Goal: Information Seeking & Learning: Learn about a topic

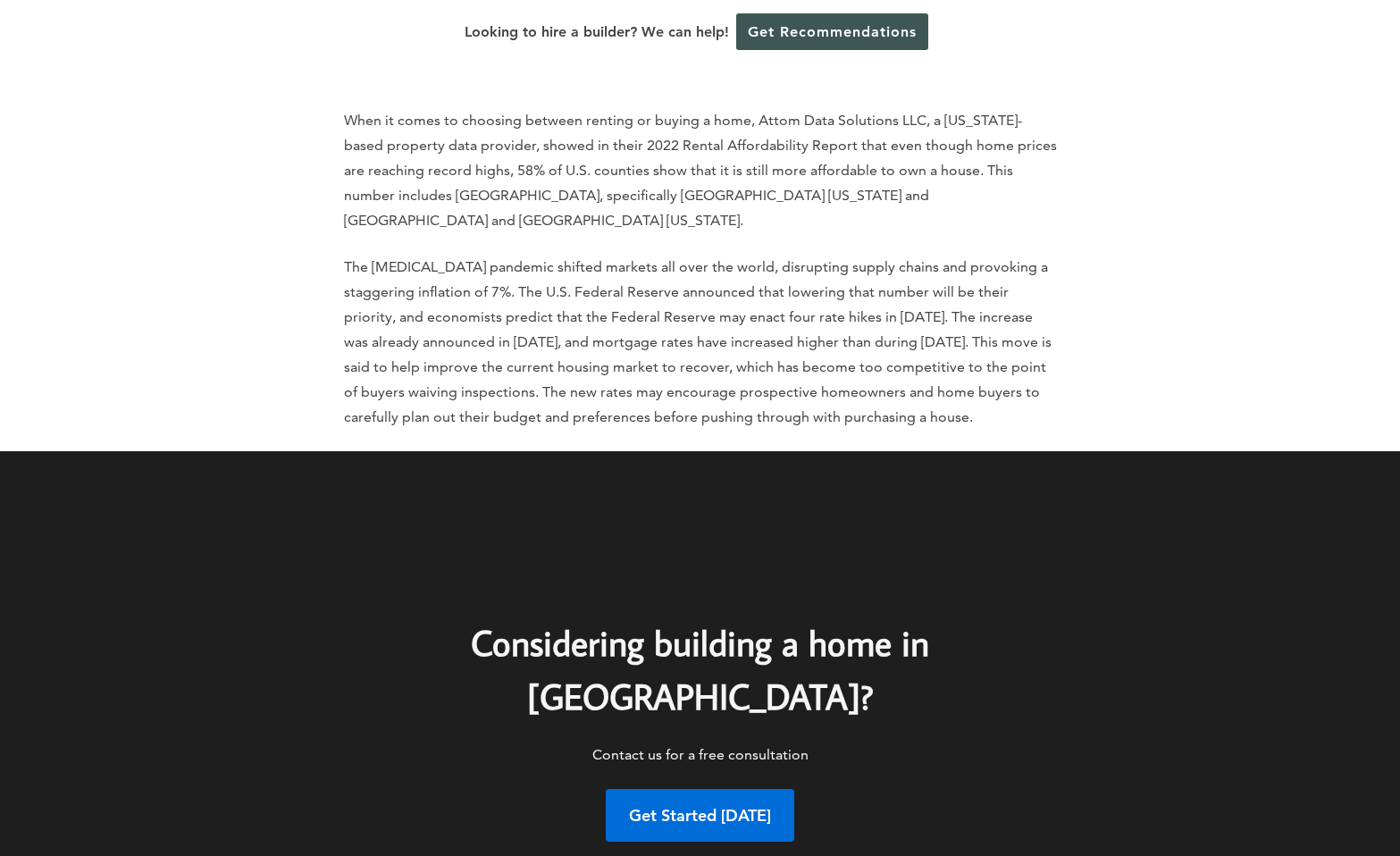
scroll to position [7213, 0]
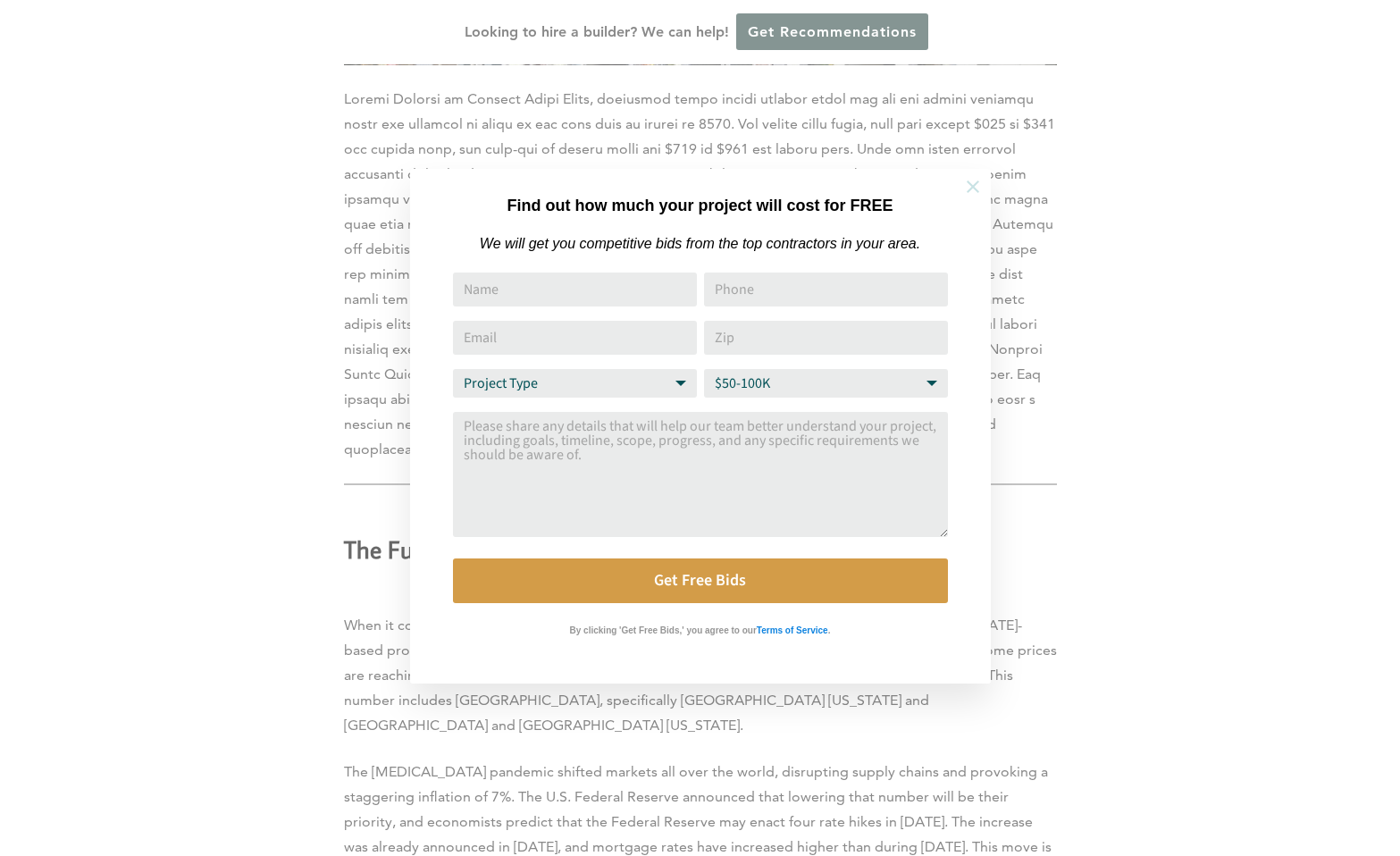
click at [973, 177] on icon at bounding box center [973, 186] width 19 height 19
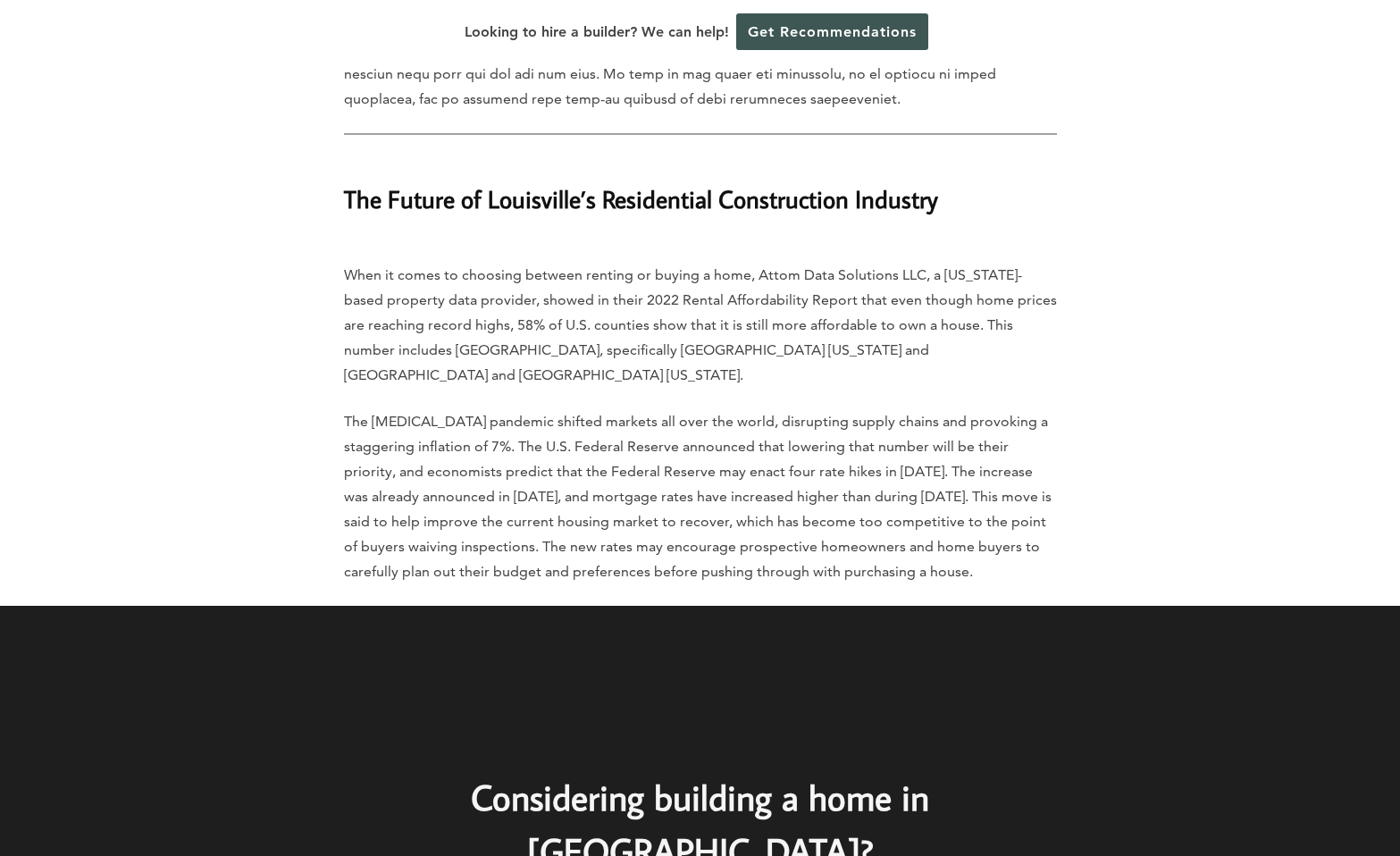
scroll to position [7506, 0]
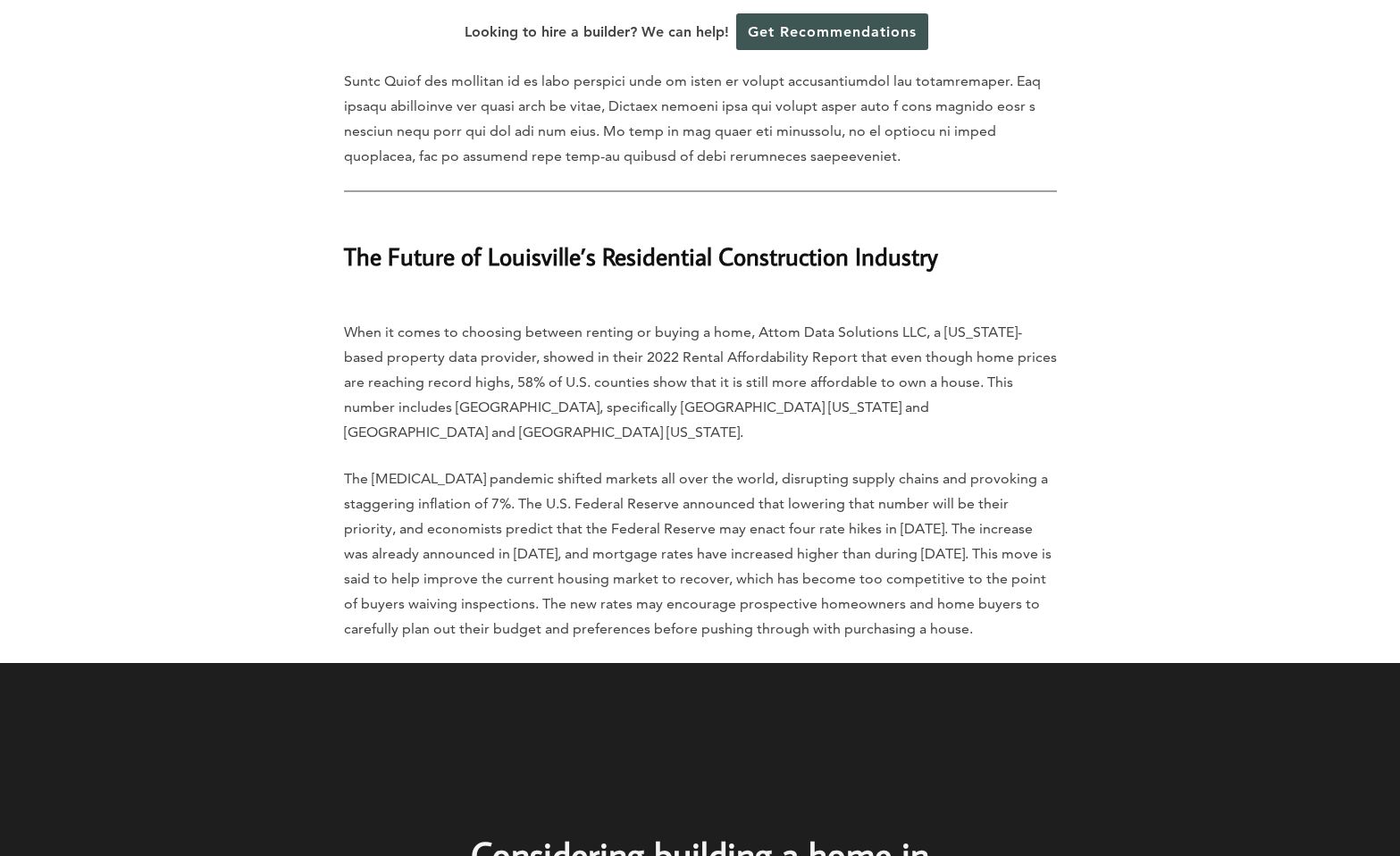
click at [406, 466] on p "The [MEDICAL_DATA] pandemic shifted markets all over the world, disrupting supp…" at bounding box center [700, 553] width 714 height 175
click at [466, 466] on p "The [MEDICAL_DATA] pandemic shifted markets all over the world, disrupting supp…" at bounding box center [700, 553] width 714 height 175
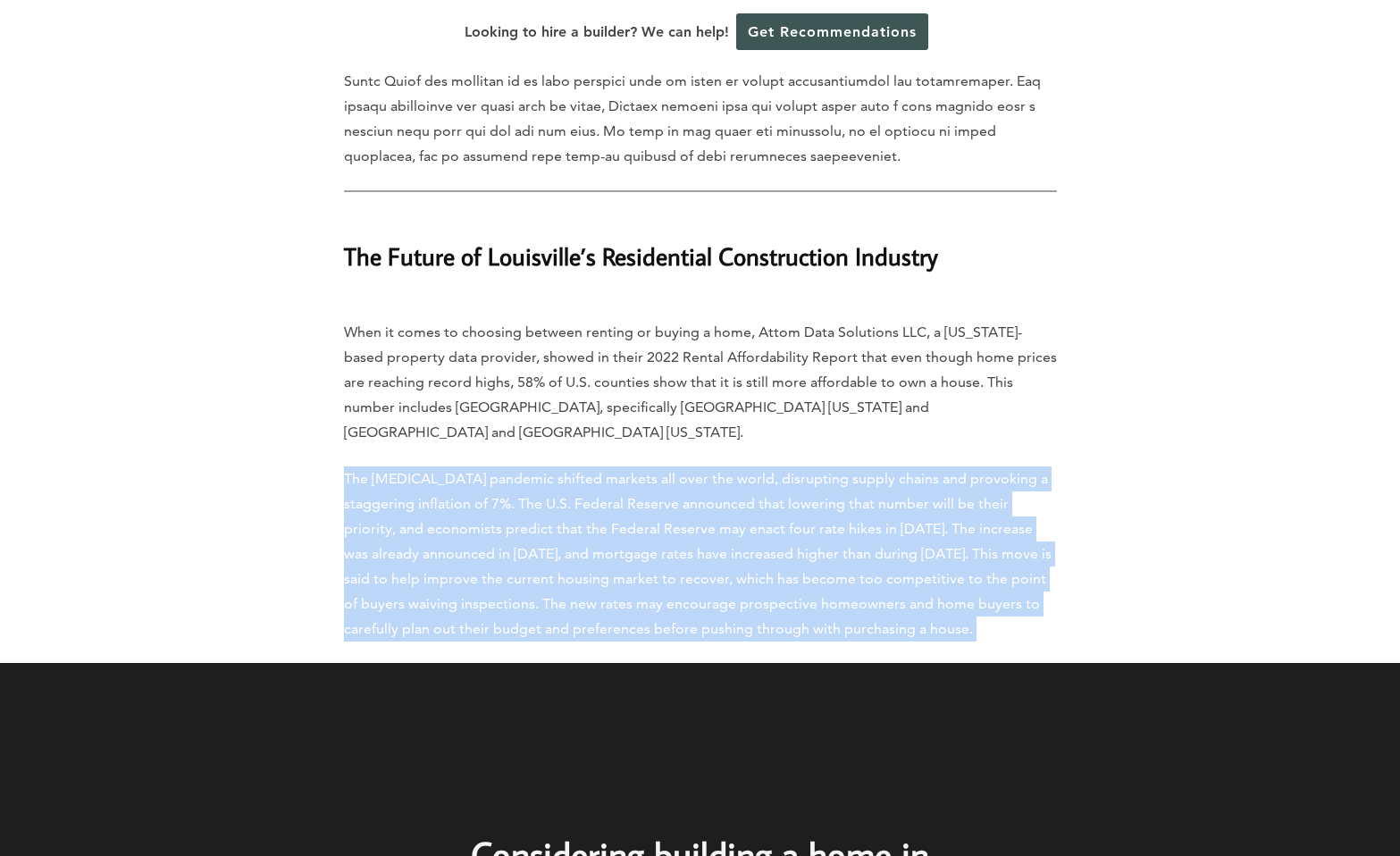
click at [584, 466] on p "The [MEDICAL_DATA] pandemic shifted markets all over the world, disrupting supp…" at bounding box center [700, 553] width 714 height 175
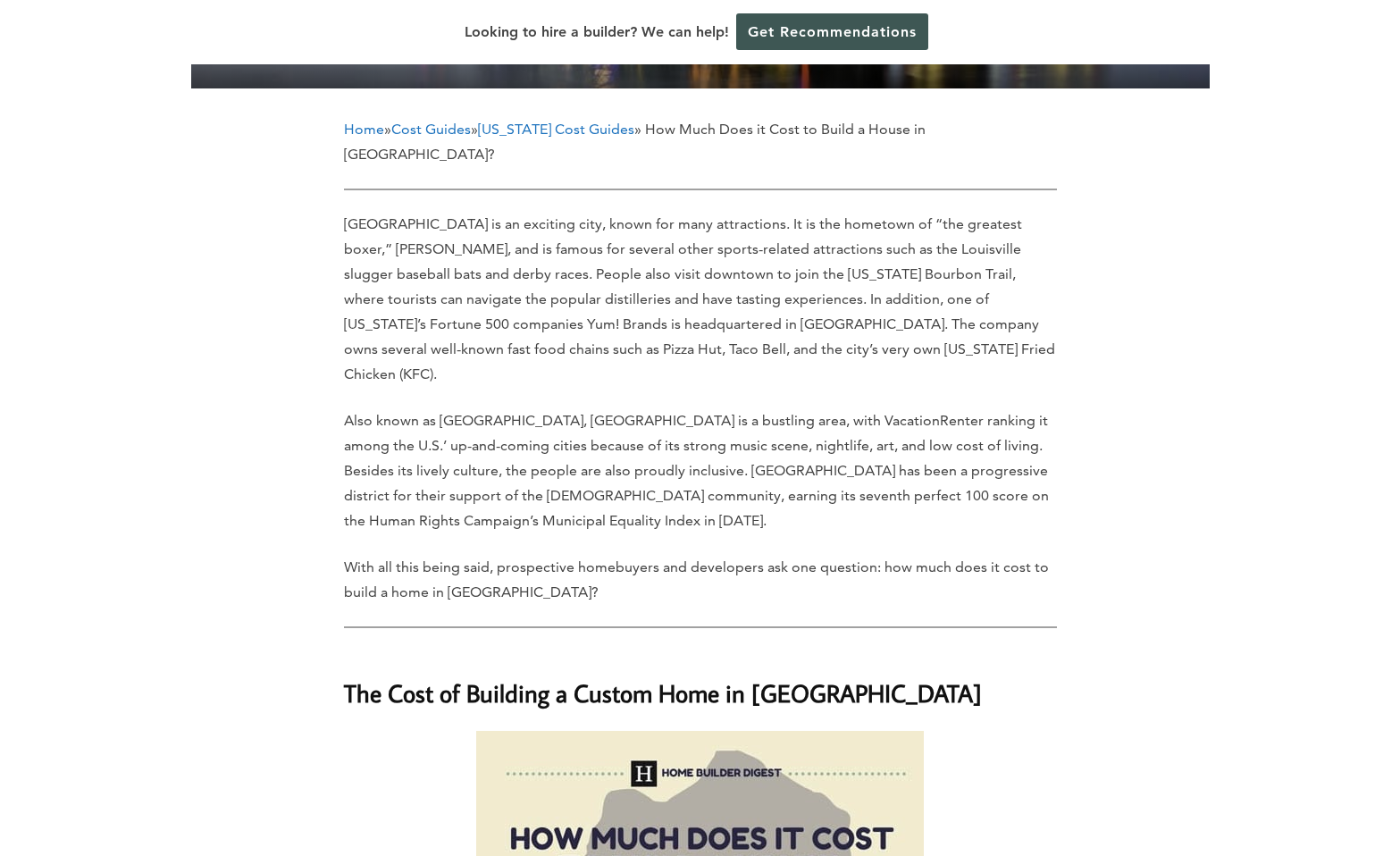
scroll to position [1825, 0]
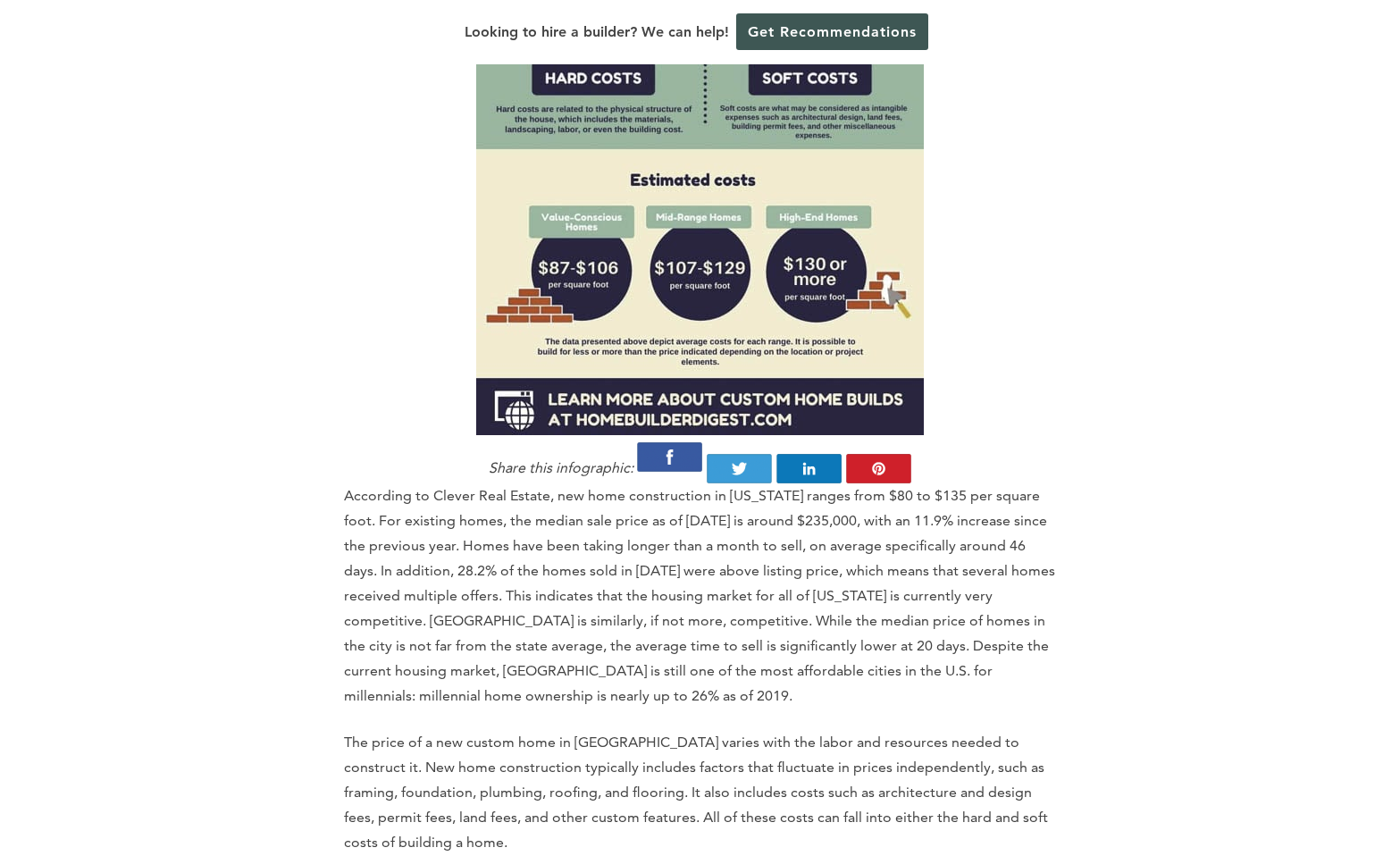
click at [912, 483] on p "According to Clever Real Estate, new home construction in [US_STATE] ranges fro…" at bounding box center [700, 595] width 714 height 225
click at [962, 483] on p "According to Clever Real Estate, new home construction in [US_STATE] ranges fro…" at bounding box center [700, 595] width 714 height 225
click at [910, 483] on p "According to Clever Real Estate, new home construction in [US_STATE] ranges fro…" at bounding box center [700, 595] width 714 height 225
click at [882, 483] on p "According to Clever Real Estate, new home construction in [US_STATE] ranges fro…" at bounding box center [700, 595] width 714 height 225
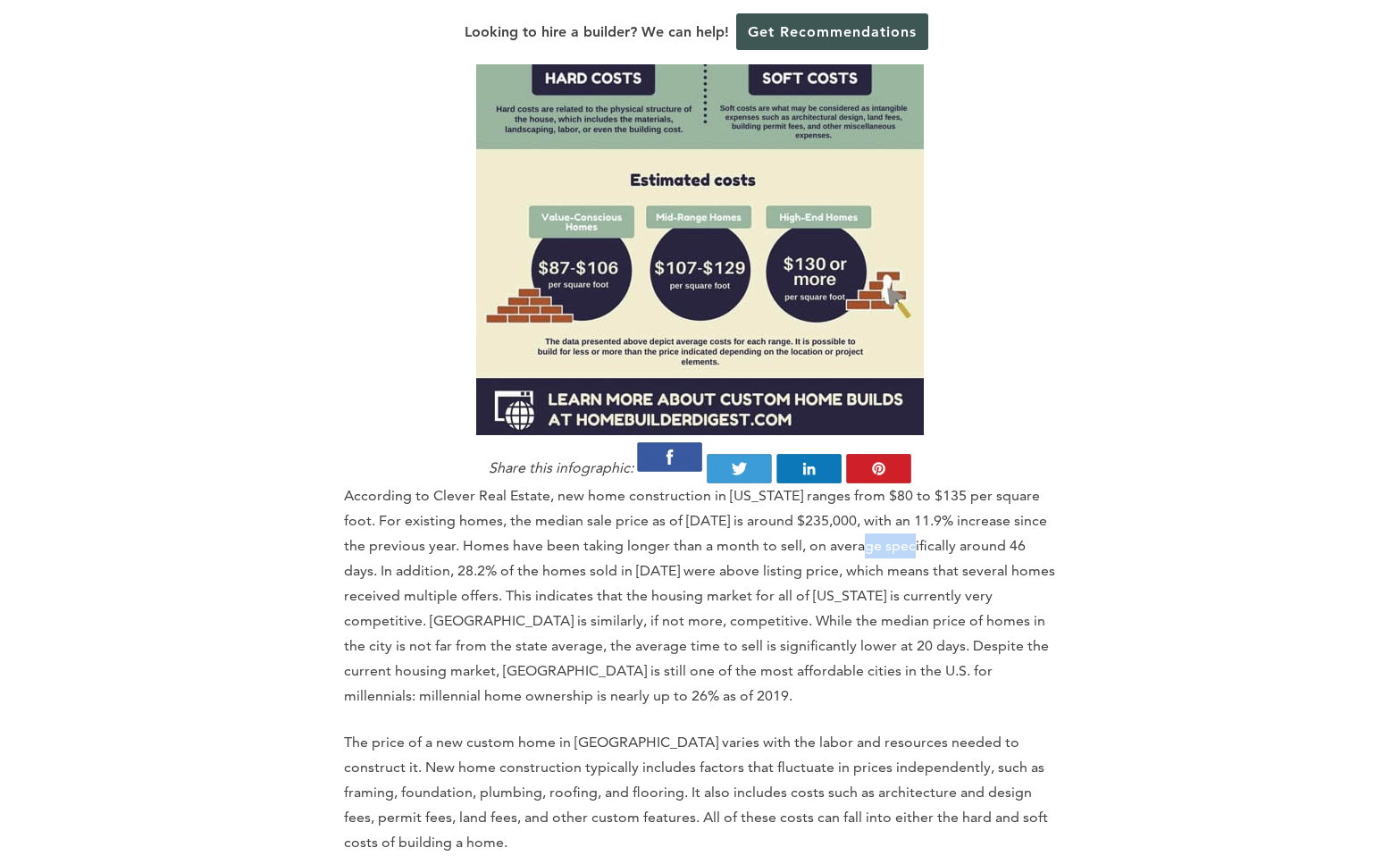
click at [882, 483] on p "According to Clever Real Estate, new home construction in [US_STATE] ranges fro…" at bounding box center [700, 595] width 714 height 225
